Goal: Transaction & Acquisition: Purchase product/service

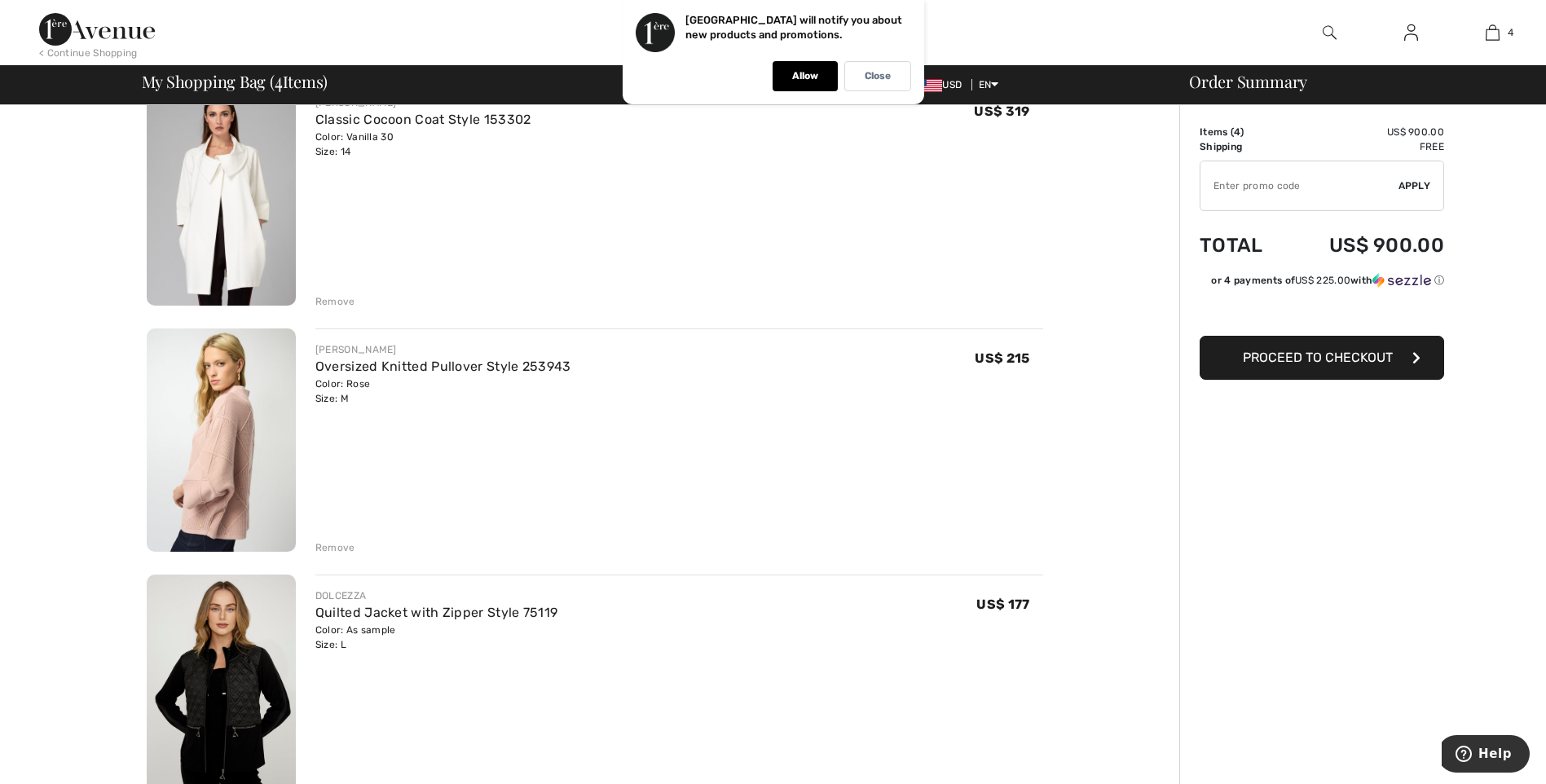
scroll to position [367, 0]
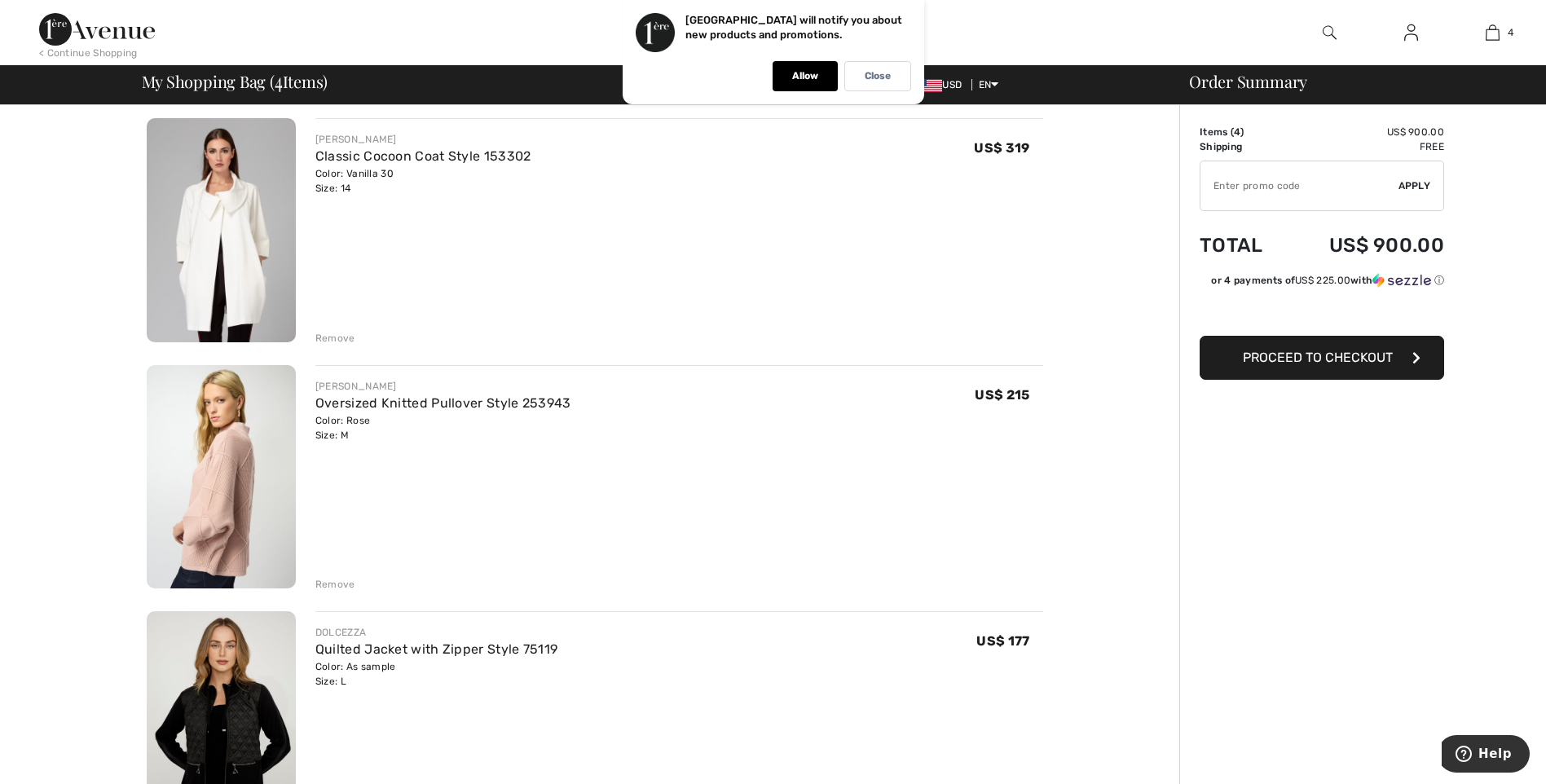
click at [334, 334] on div "Remove" at bounding box center [335, 337] width 40 height 14
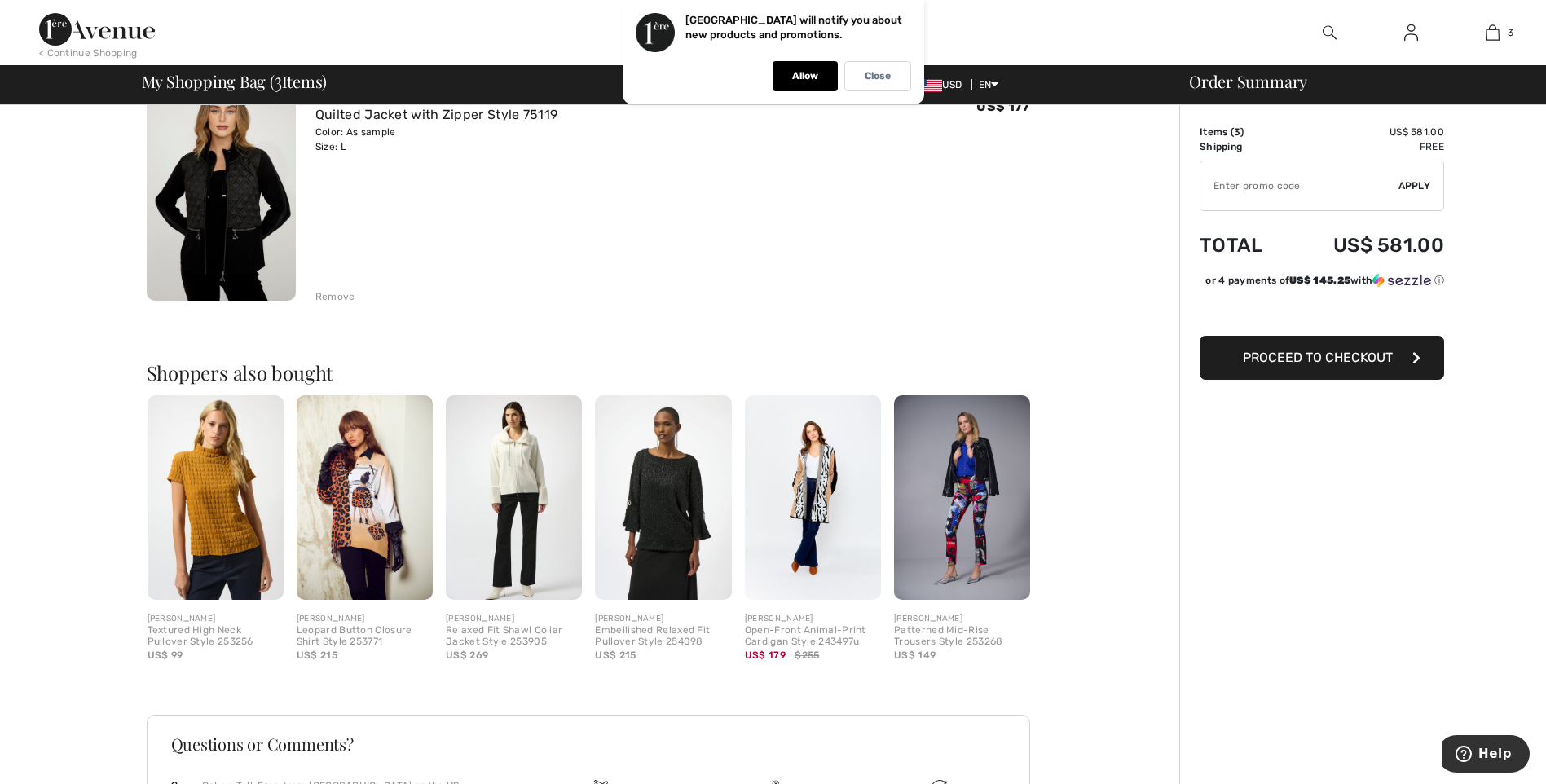
scroll to position [656, 0]
click at [669, 518] on img at bounding box center [663, 496] width 136 height 205
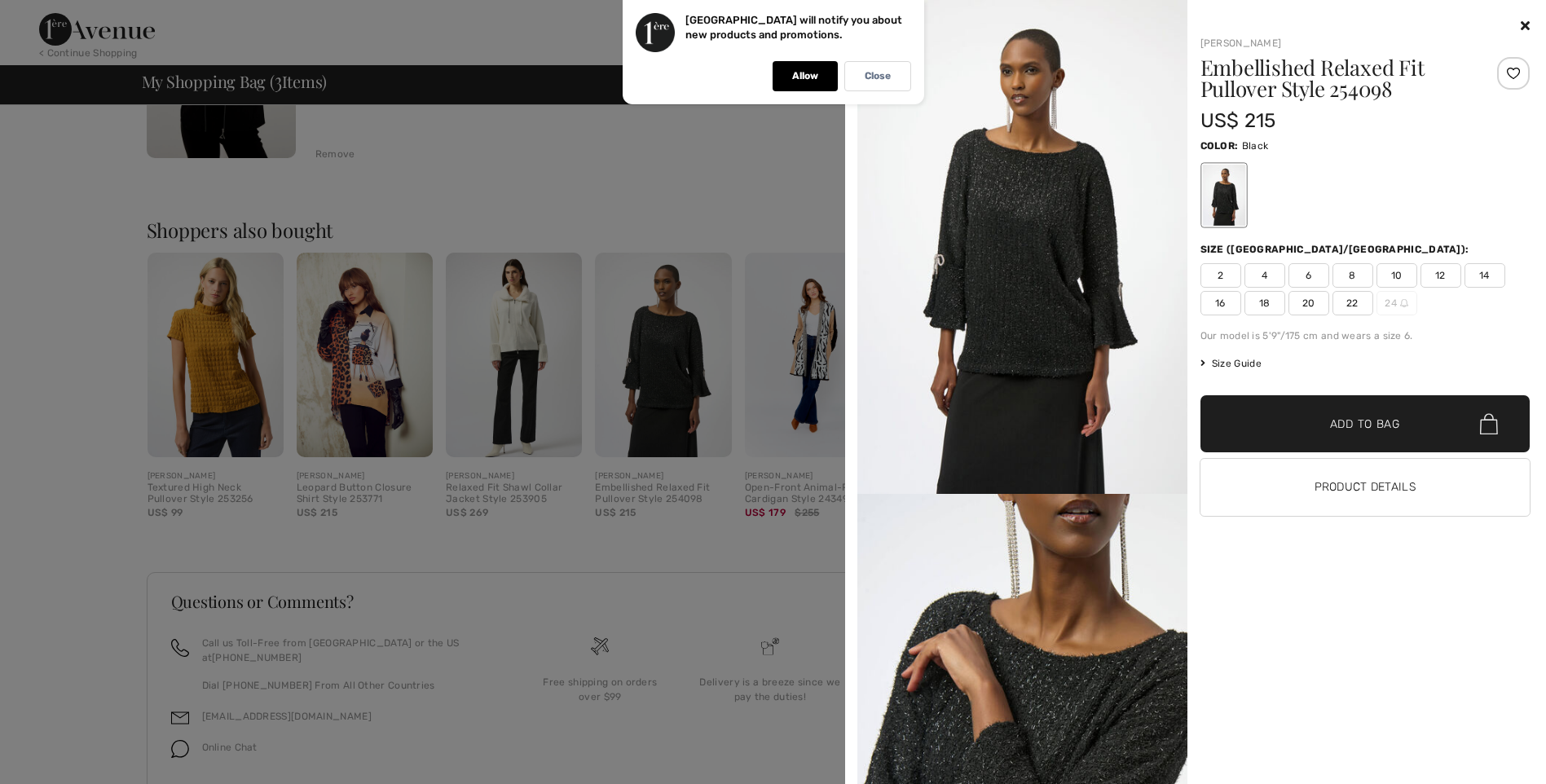
scroll to position [842, 0]
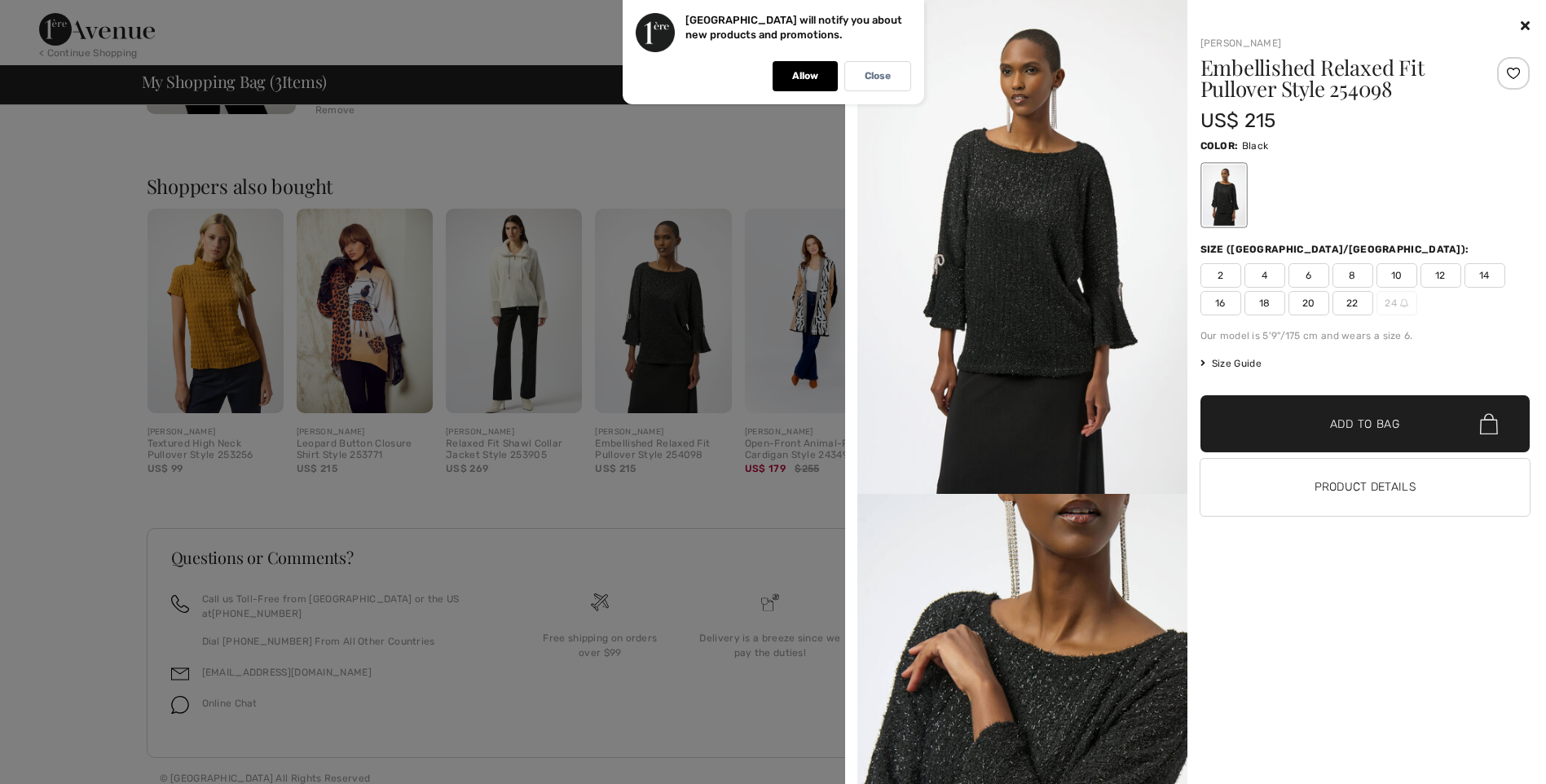
click at [1520, 19] on icon at bounding box center [1524, 26] width 9 height 13
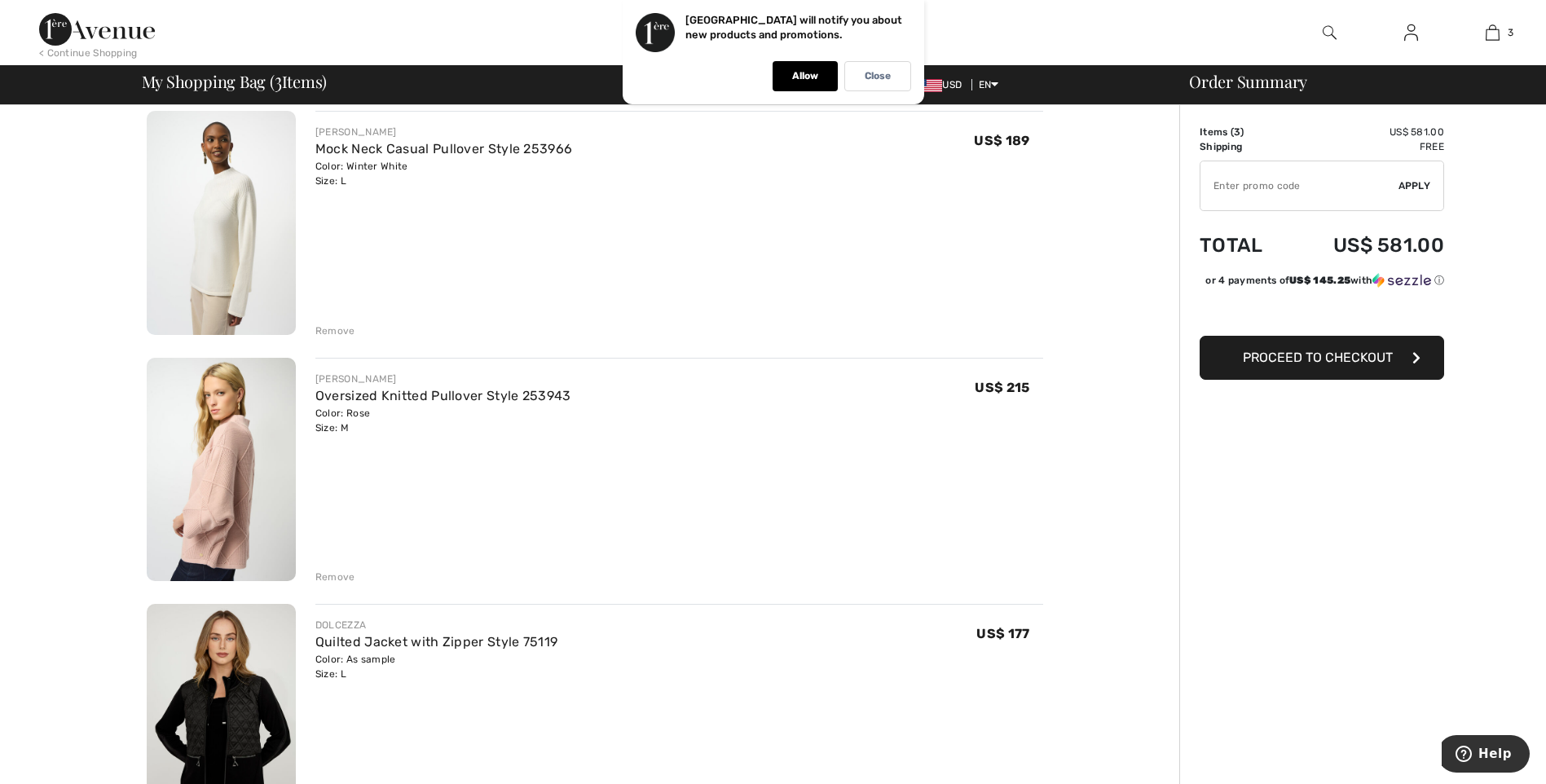
scroll to position [132, 0]
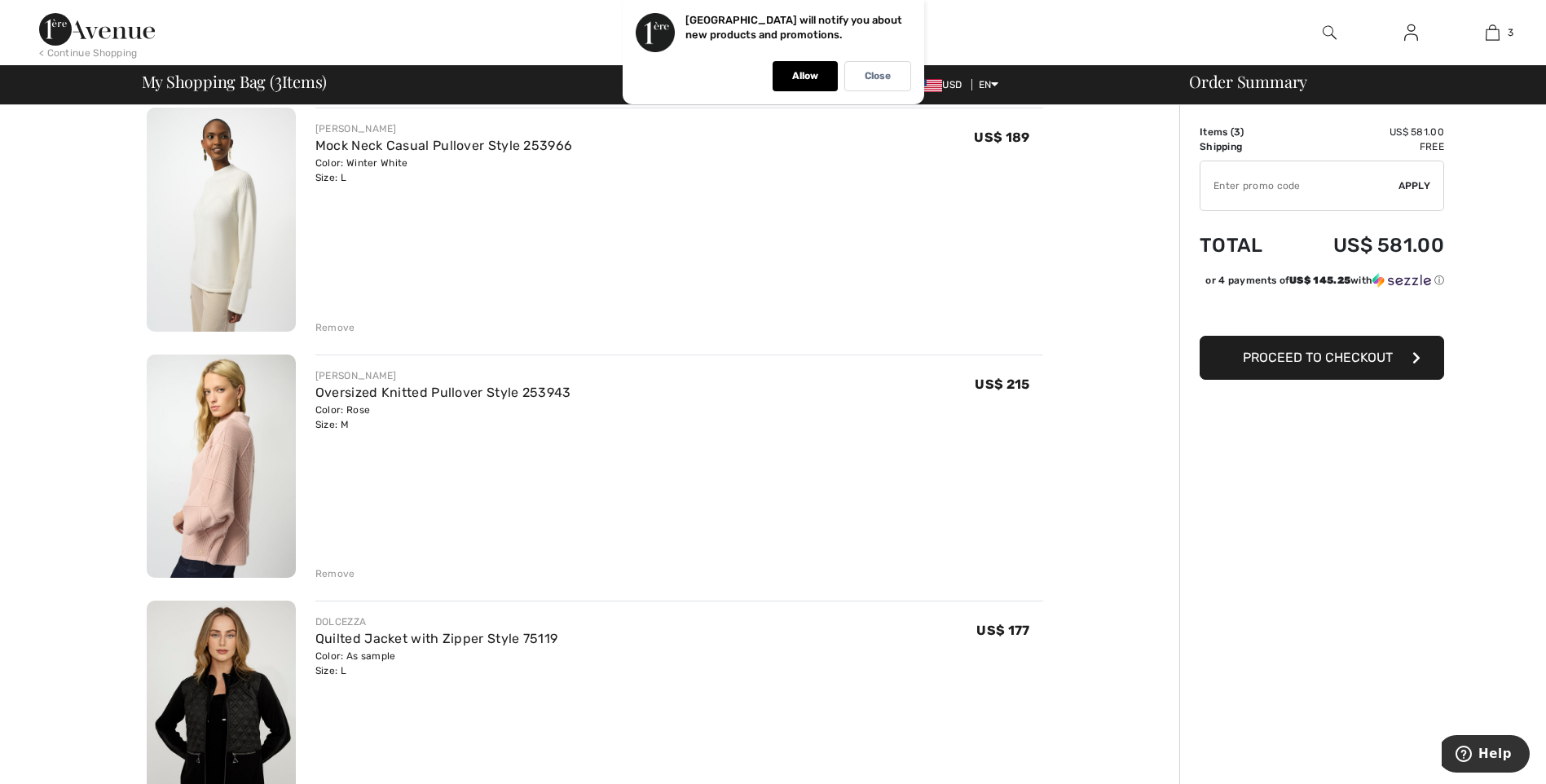
click at [239, 226] on img at bounding box center [221, 219] width 149 height 224
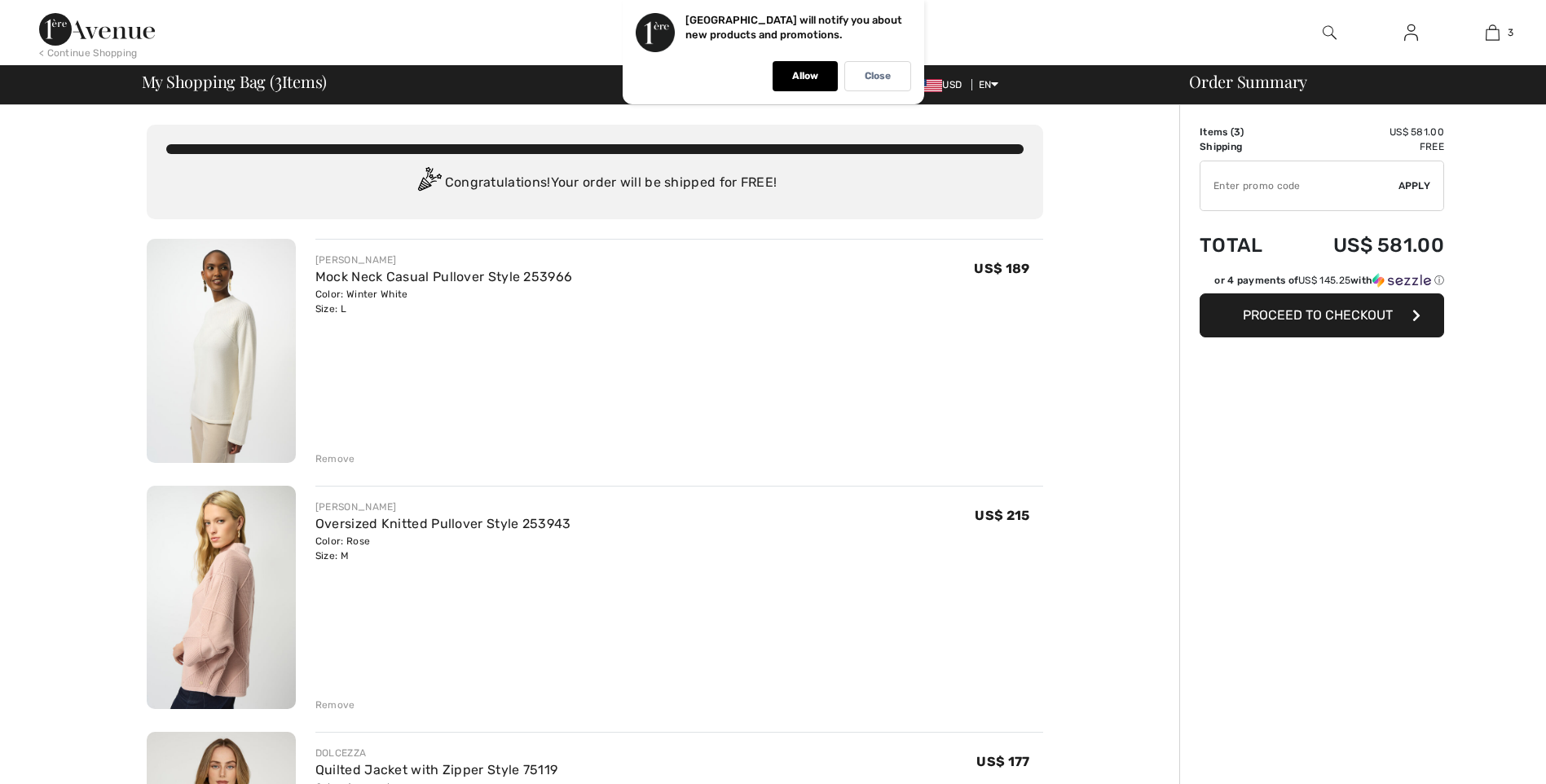
checkbox input "true"
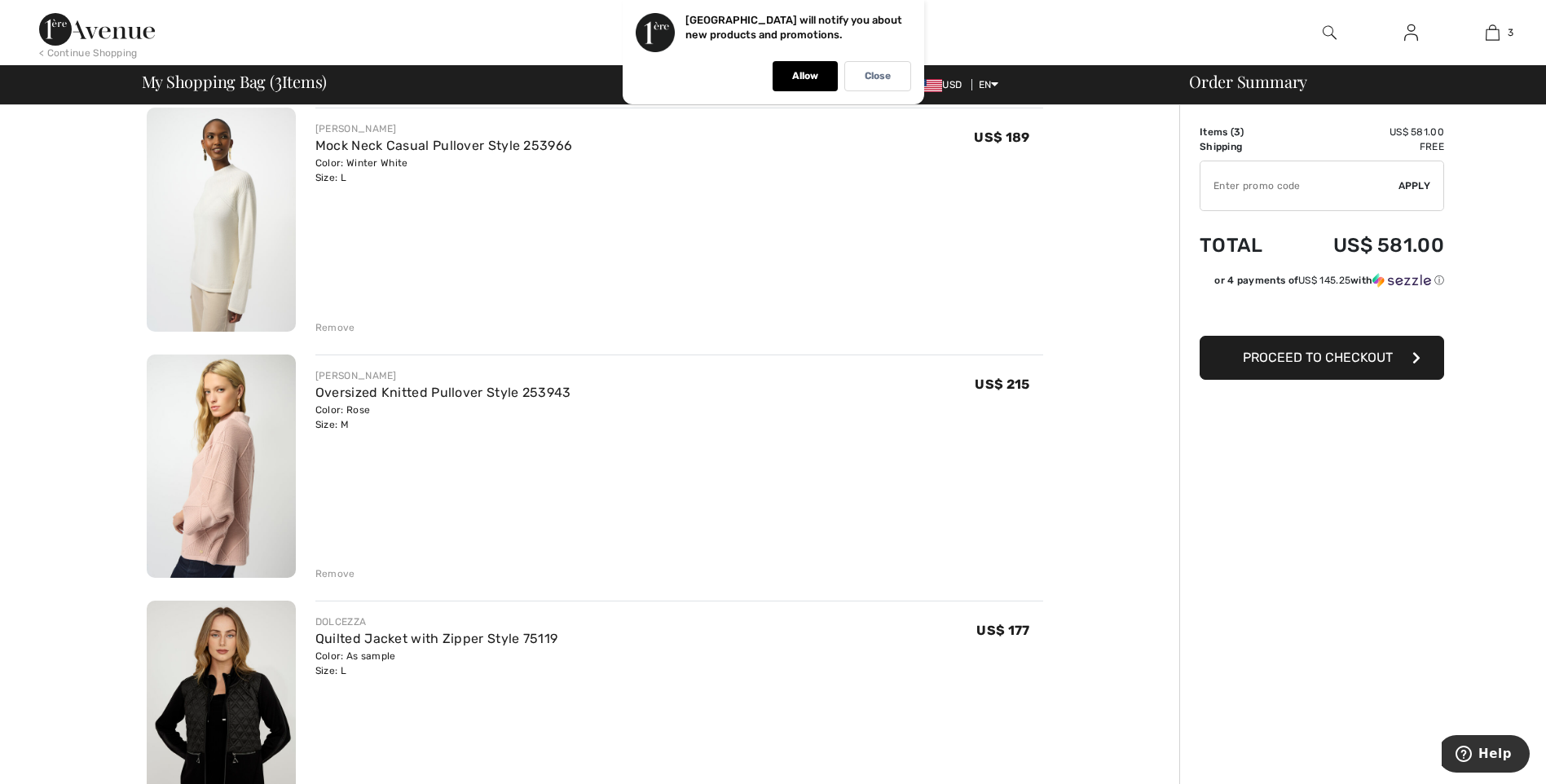
click at [217, 500] on img at bounding box center [221, 466] width 149 height 224
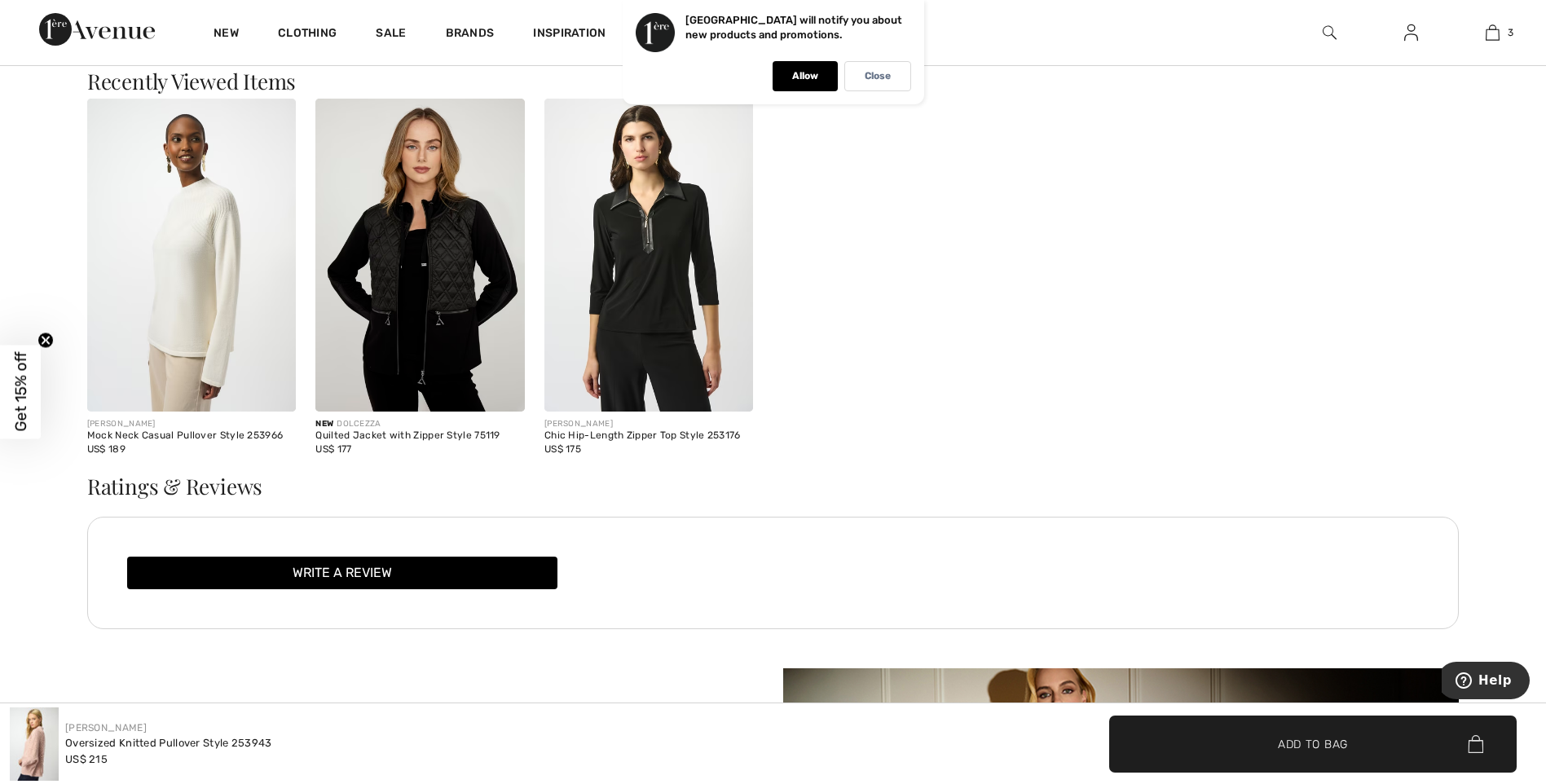
scroll to position [2296, 0]
